Goal: Information Seeking & Learning: Learn about a topic

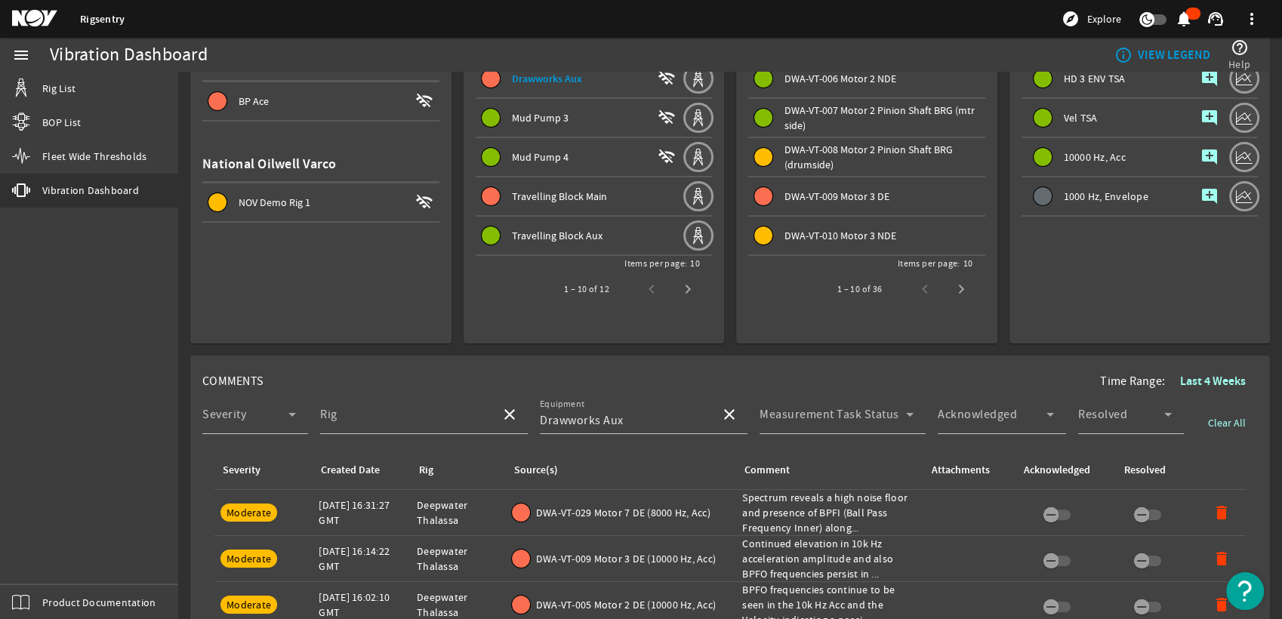
scroll to position [268, 0]
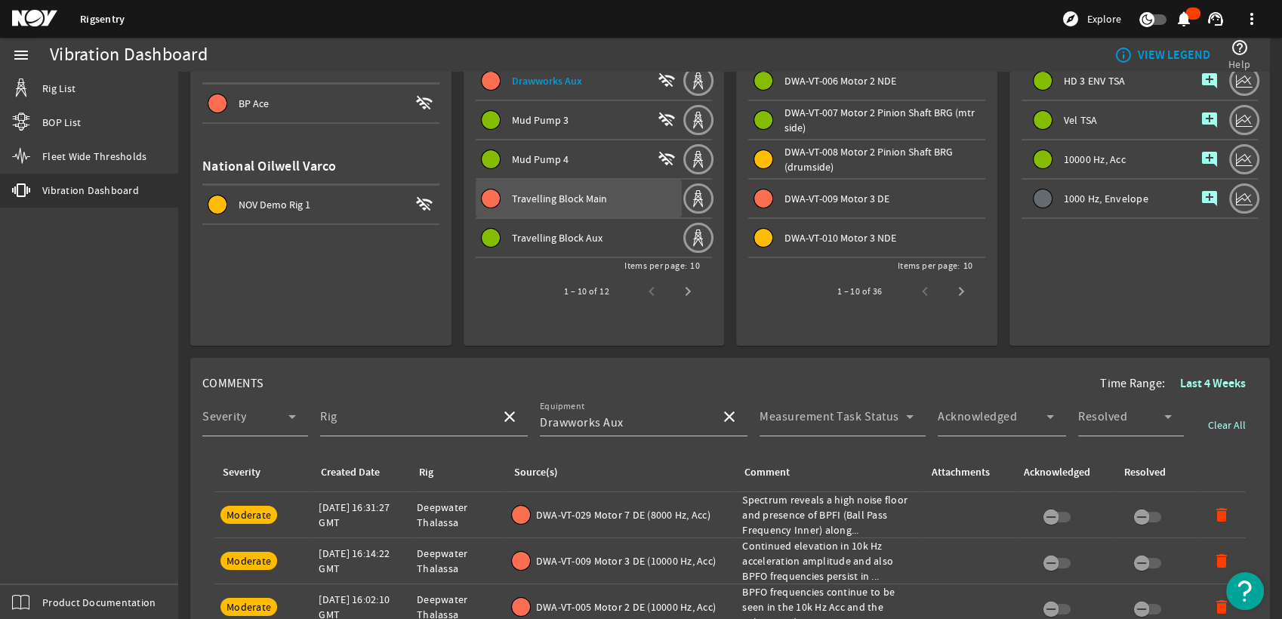
click at [575, 202] on span "Travelling Block Main" at bounding box center [559, 199] width 95 height 14
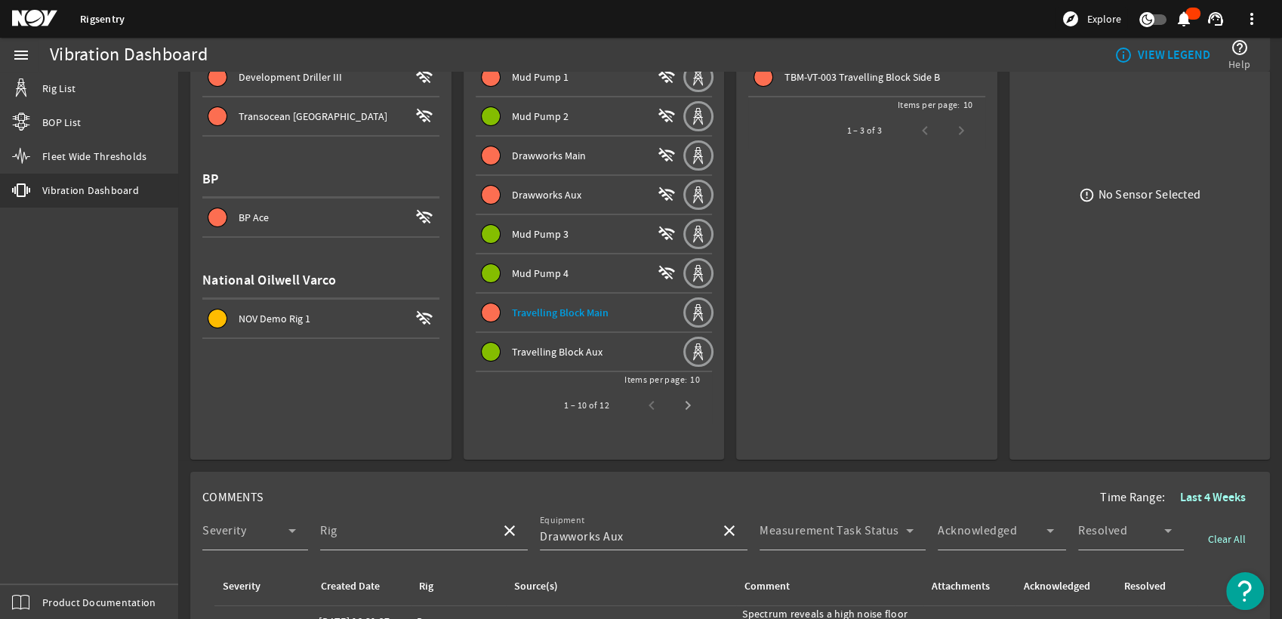
scroll to position [161, 0]
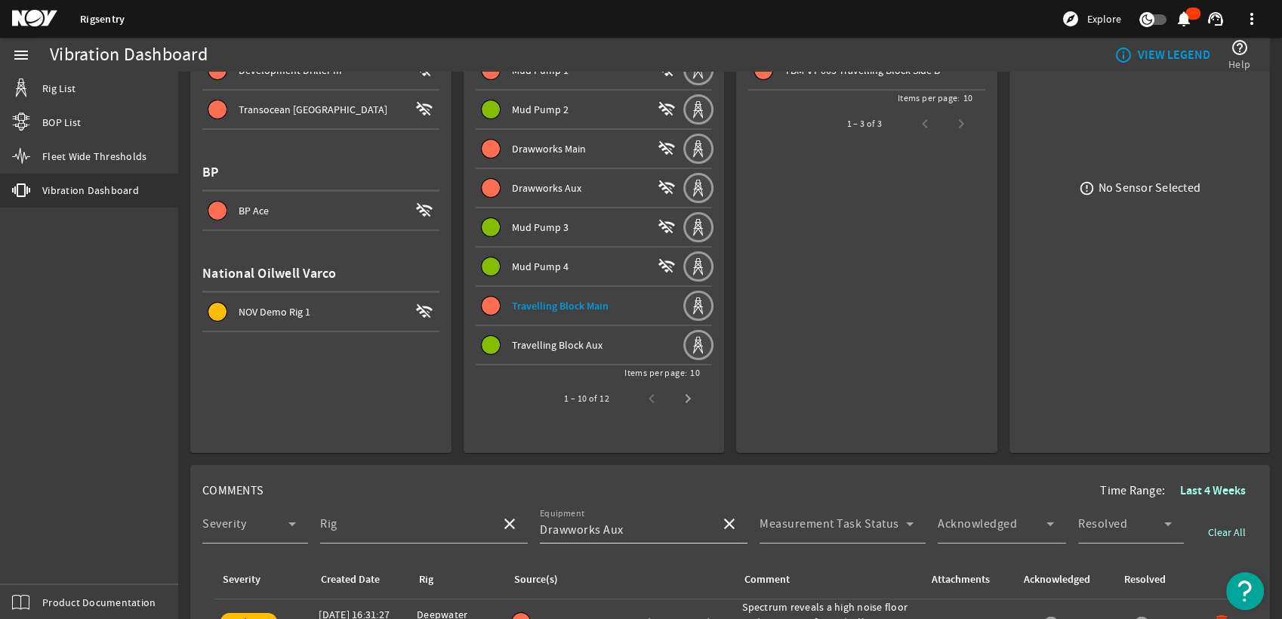
click at [720, 529] on mat-icon "close" at bounding box center [729, 524] width 18 height 18
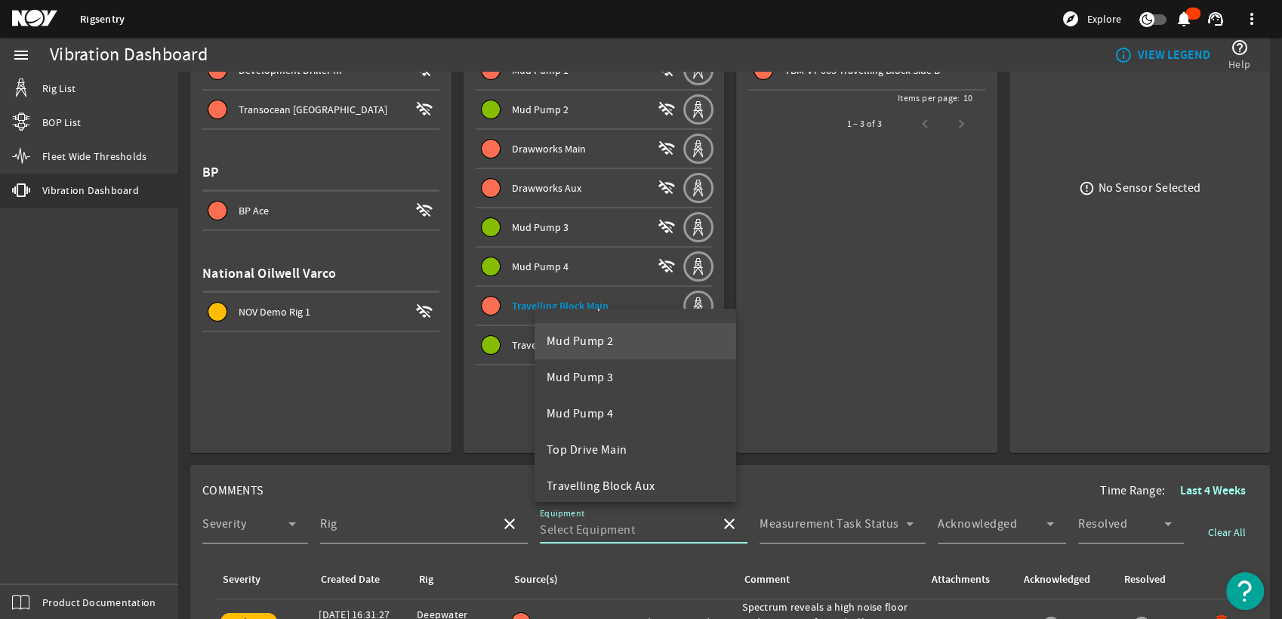
scroll to position [109, 0]
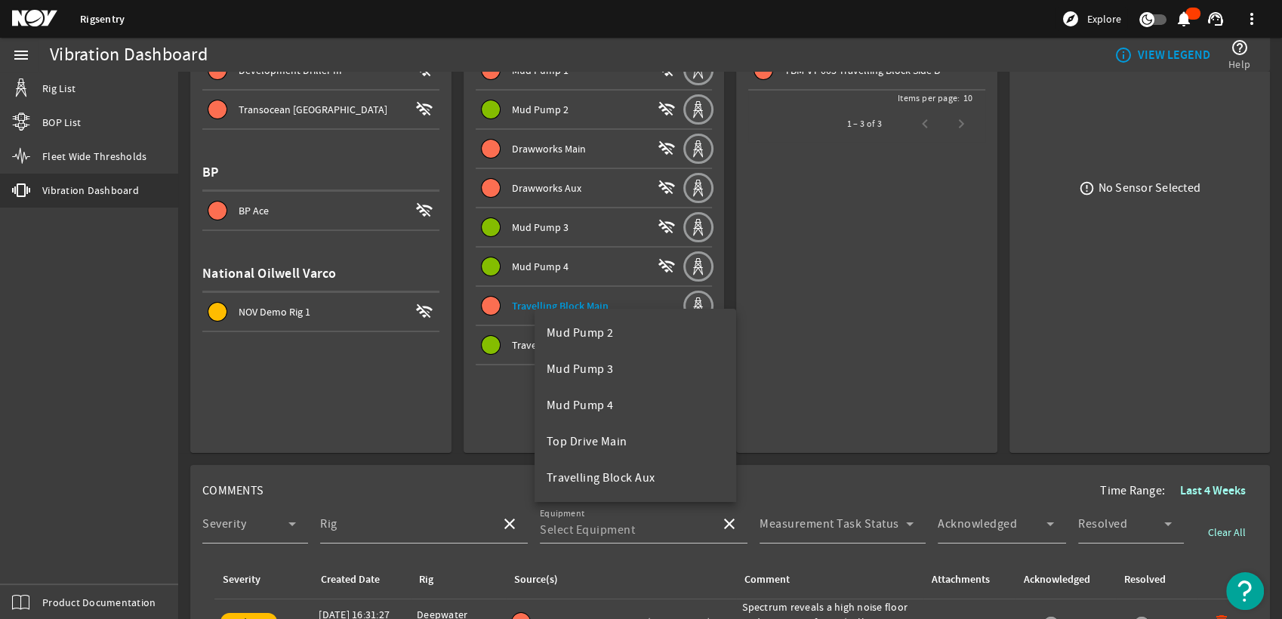
click at [645, 523] on input "Equipment" at bounding box center [624, 530] width 168 height 18
click at [859, 480] on div "COMMENTS Time Range: Last 4 Weeks" at bounding box center [729, 490] width 1055 height 27
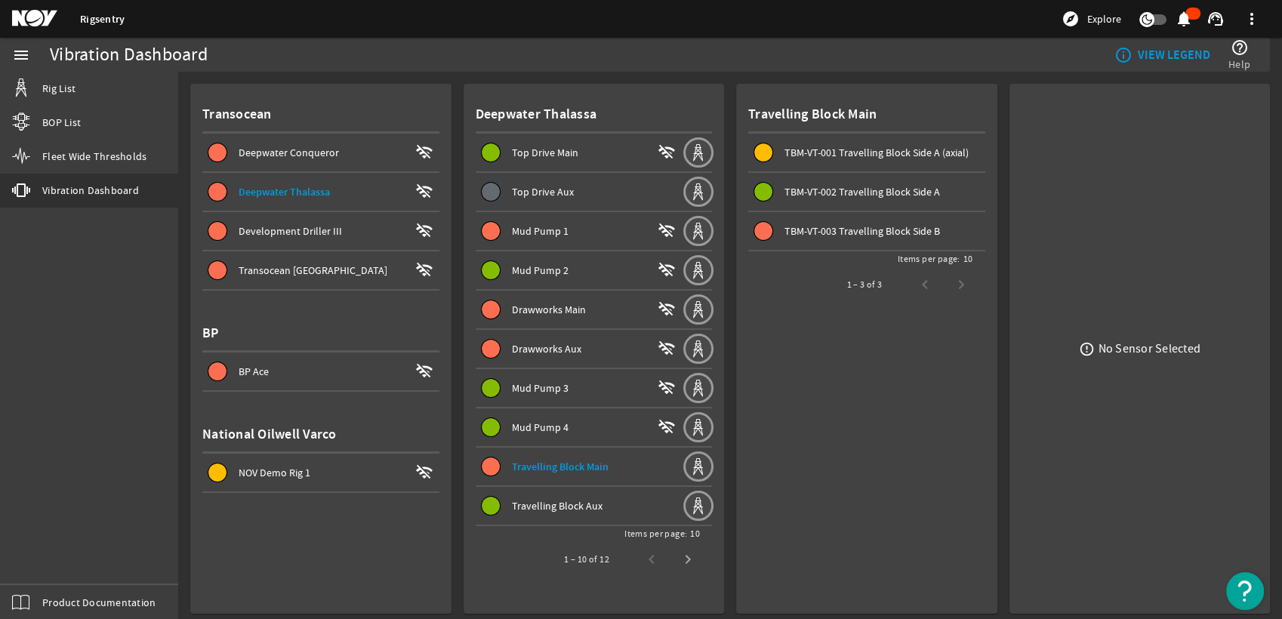
scroll to position [0, 0]
click at [568, 226] on div "Mud Pump 1" at bounding box center [582, 230] width 140 height 15
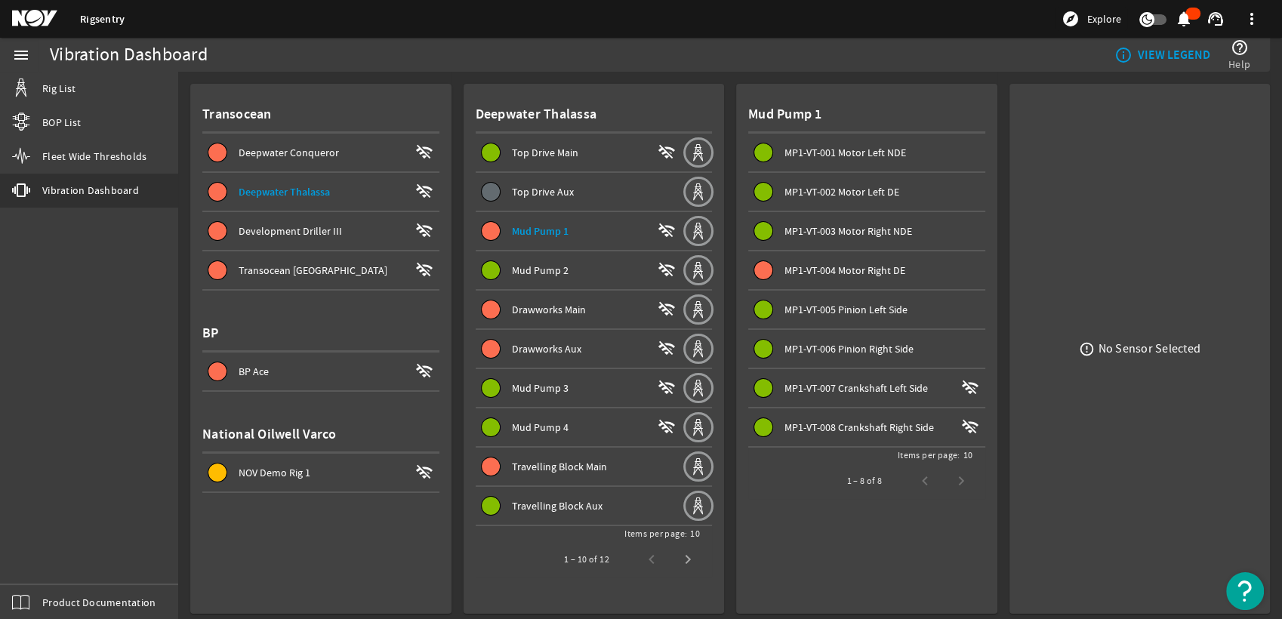
click at [548, 307] on span "Drawworks Main" at bounding box center [549, 310] width 74 height 14
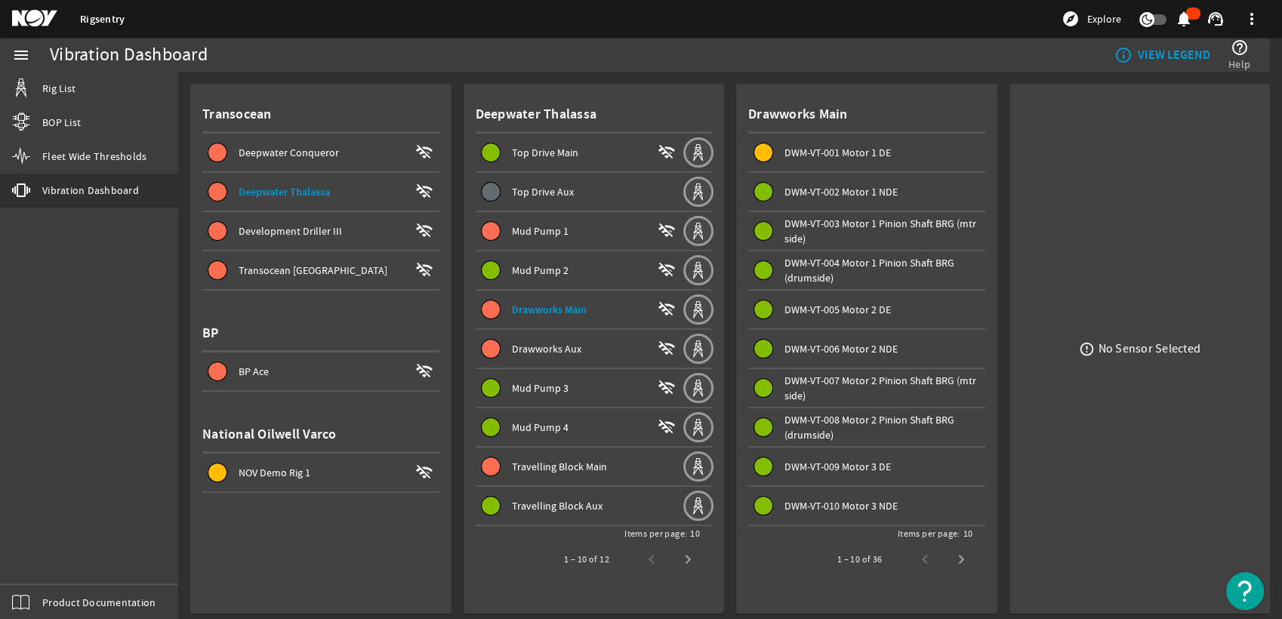
click at [545, 341] on div "Drawworks Aux" at bounding box center [582, 348] width 140 height 15
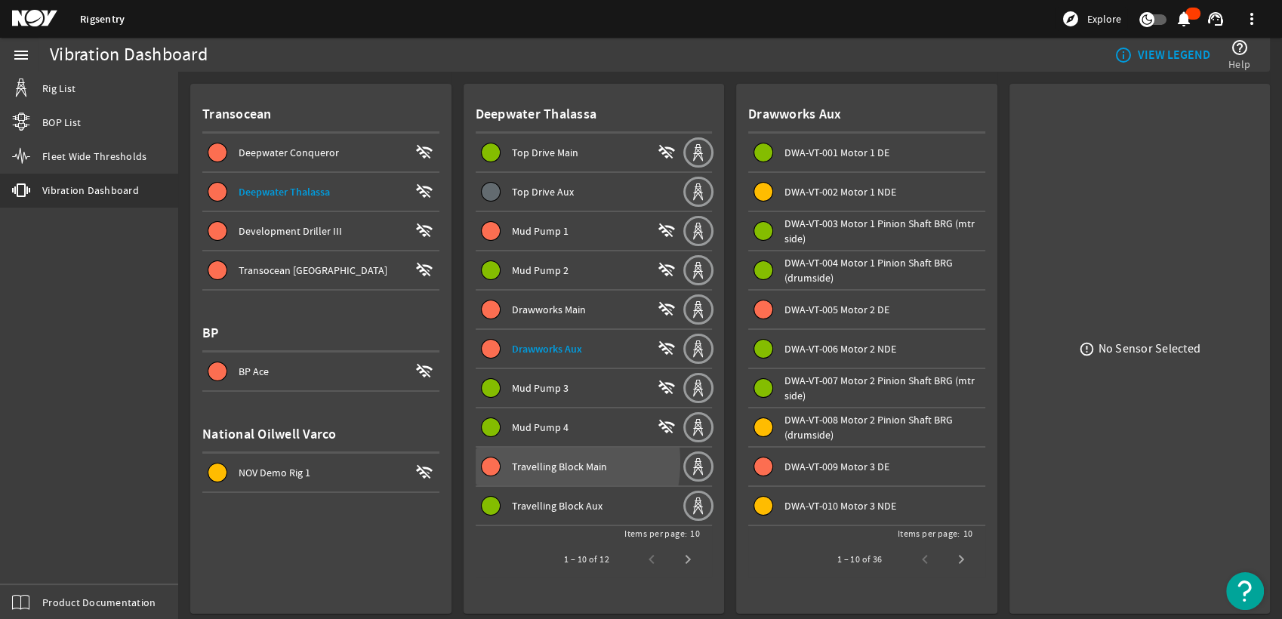
click at [530, 460] on span "Travelling Block Main" at bounding box center [559, 467] width 95 height 14
